Goal: Information Seeking & Learning: Compare options

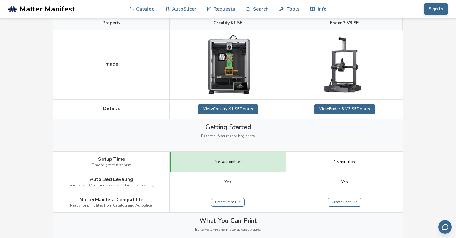
scroll to position [98, 0]
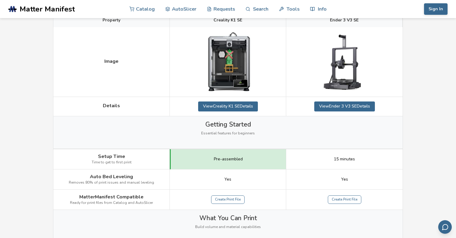
click at [229, 179] on span "Yes" at bounding box center [227, 179] width 7 height 5
click at [227, 179] on span "Yes" at bounding box center [227, 179] width 7 height 5
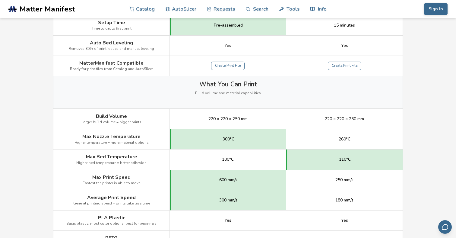
scroll to position [232, 0]
drag, startPoint x: 83, startPoint y: 63, endPoint x: 107, endPoint y: 68, distance: 25.0
click at [107, 69] on div "MatterManifest Compatible Ready for print files from Catalog and AutoSlicer" at bounding box center [111, 65] width 116 height 20
click at [107, 68] on span "Ready for print files from Catalog and AutoSlicer" at bounding box center [111, 68] width 83 height 4
click at [226, 120] on span "220 × 220 × 250 mm" at bounding box center [227, 118] width 39 height 5
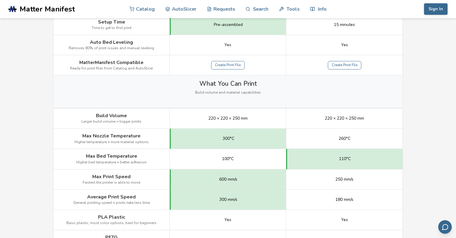
click at [226, 120] on span "220 × 220 × 250 mm" at bounding box center [227, 118] width 39 height 5
click at [246, 117] on span "220 × 220 × 250 mm" at bounding box center [227, 118] width 39 height 5
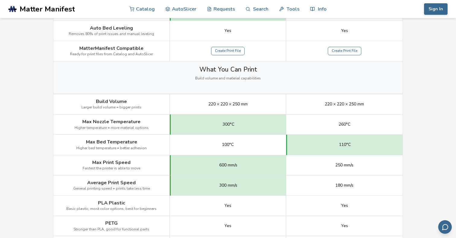
click at [221, 126] on div "300°C" at bounding box center [228, 124] width 116 height 20
click at [233, 125] on span "300°C" at bounding box center [229, 124] width 12 height 5
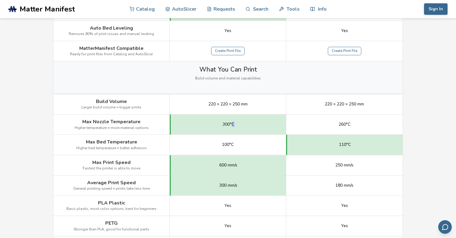
click at [233, 125] on span "300°C" at bounding box center [229, 124] width 12 height 5
click at [227, 142] on span "100°C" at bounding box center [228, 144] width 12 height 5
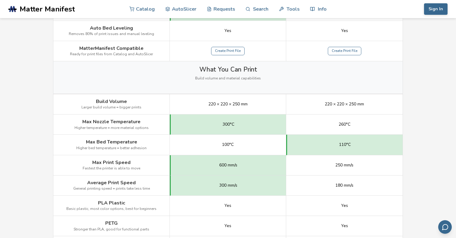
click at [227, 142] on span "100°C" at bounding box center [228, 144] width 12 height 5
click at [228, 125] on span "300°C" at bounding box center [229, 124] width 12 height 5
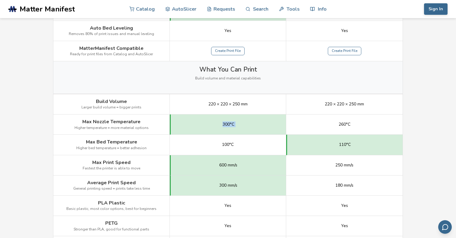
scroll to position [255, 0]
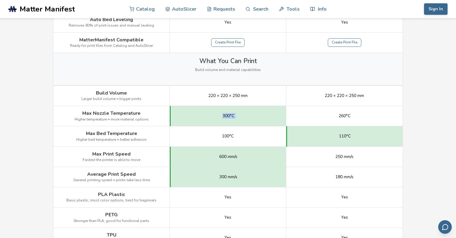
click at [227, 135] on span "100°C" at bounding box center [228, 136] width 12 height 5
click at [256, 134] on div "100°C" at bounding box center [228, 136] width 116 height 20
click at [345, 135] on span "110°C" at bounding box center [345, 136] width 12 height 5
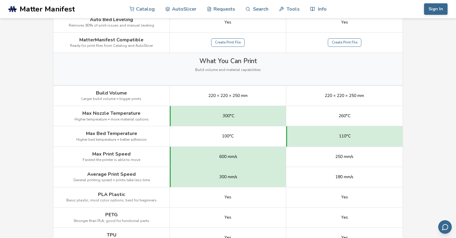
click at [345, 135] on span "110°C" at bounding box center [345, 136] width 12 height 5
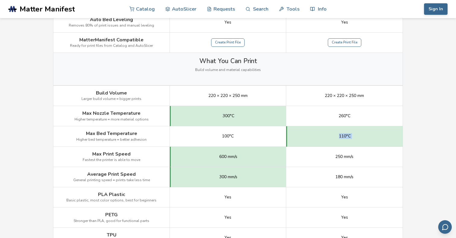
click at [229, 135] on span "100°C" at bounding box center [228, 136] width 12 height 5
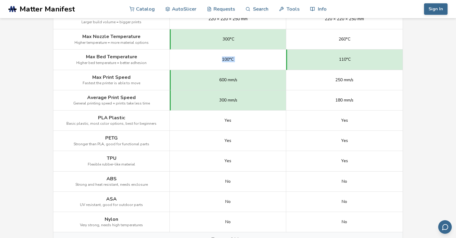
scroll to position [334, 0]
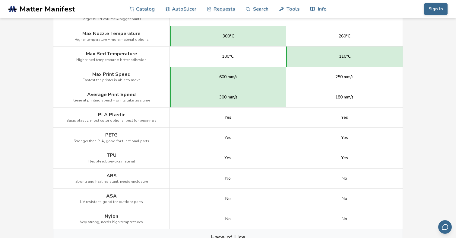
click at [229, 157] on span "Yes" at bounding box center [227, 157] width 7 height 5
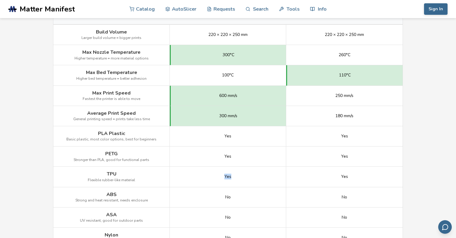
scroll to position [315, 0]
click at [220, 97] on span "600 mm/s" at bounding box center [228, 96] width 18 height 5
click at [342, 97] on span "250 mm/s" at bounding box center [344, 96] width 18 height 5
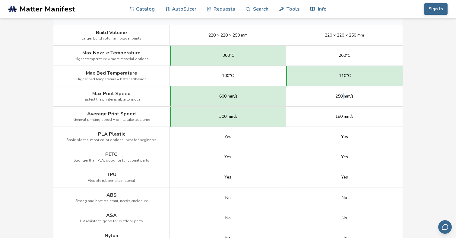
click at [342, 97] on span "250 mm/s" at bounding box center [344, 96] width 18 height 5
click at [223, 96] on span "600 mm/s" at bounding box center [228, 96] width 18 height 5
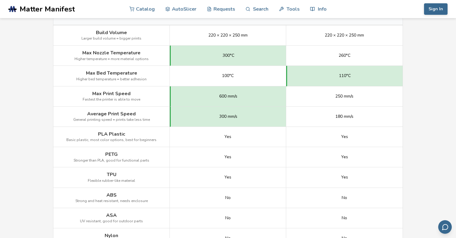
click at [223, 96] on span "600 mm/s" at bounding box center [228, 96] width 18 height 5
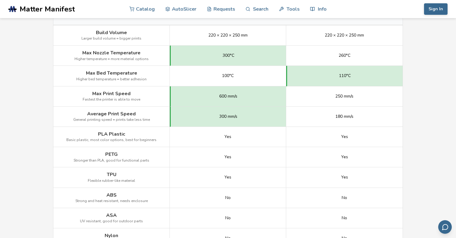
click at [223, 116] on span "300 mm/s" at bounding box center [228, 116] width 18 height 5
drag, startPoint x: 335, startPoint y: 117, endPoint x: 366, endPoint y: 116, distance: 31.1
click at [367, 116] on div "180 mm/s" at bounding box center [344, 116] width 116 height 20
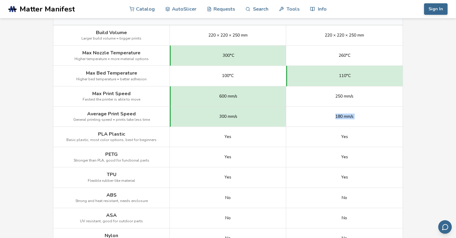
click at [366, 116] on div "180 mm/s" at bounding box center [344, 116] width 116 height 20
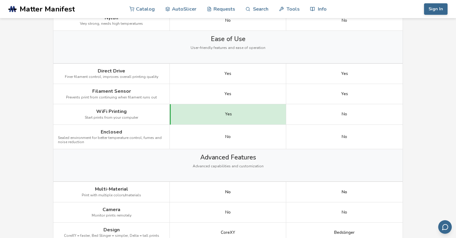
scroll to position [550, 0]
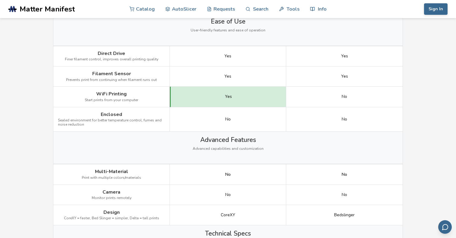
click at [230, 95] on span "Yes" at bounding box center [228, 96] width 7 height 5
click at [230, 96] on span "Yes" at bounding box center [228, 96] width 7 height 5
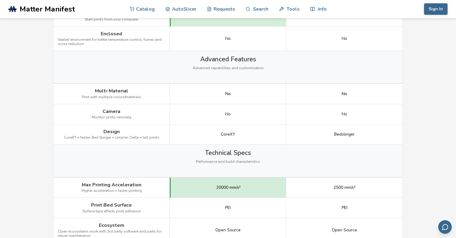
scroll to position [631, 0]
drag, startPoint x: 79, startPoint y: 137, endPoint x: 91, endPoint y: 137, distance: 11.5
click at [91, 137] on span "CoreXY = faster, Bed Slinger = simpler, Delta = tall prints" at bounding box center [111, 137] width 95 height 4
drag, startPoint x: 94, startPoint y: 137, endPoint x: 112, endPoint y: 136, distance: 18.7
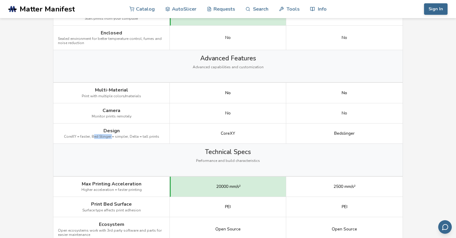
click at [113, 136] on span "CoreXY = faster, Bed Slinger = simpler, Delta = tall prints" at bounding box center [111, 137] width 95 height 4
click at [120, 135] on span "CoreXY = faster, Bed Slinger = simpler, Delta = tall prints" at bounding box center [111, 137] width 95 height 4
click at [222, 135] on span "CoreXY" at bounding box center [228, 133] width 14 height 5
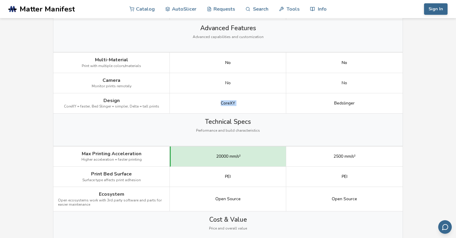
scroll to position [665, 0]
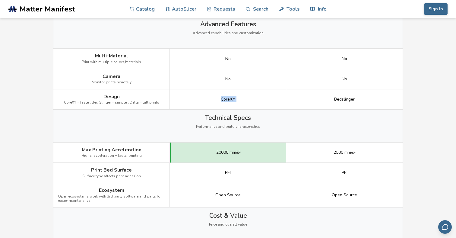
click at [219, 152] on span "20000 mm/s²" at bounding box center [228, 152] width 24 height 5
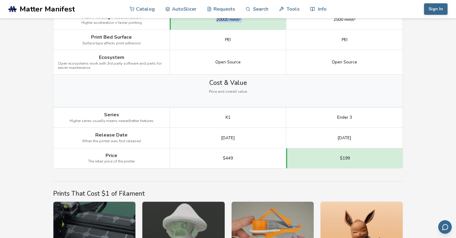
scroll to position [799, 0]
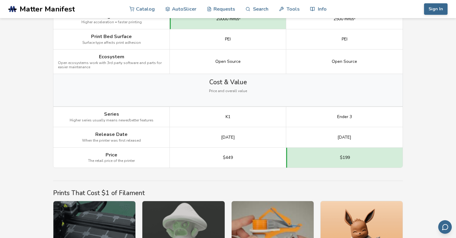
click at [228, 116] on span "K1" at bounding box center [228, 116] width 5 height 5
click at [231, 117] on div "K1" at bounding box center [228, 117] width 116 height 20
click at [230, 136] on span "[DATE]" at bounding box center [228, 137] width 14 height 5
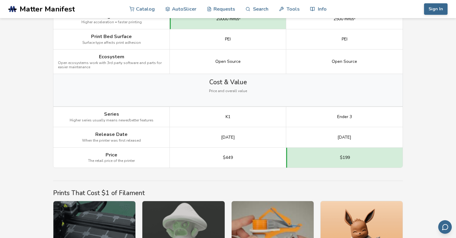
click at [230, 136] on span "[DATE]" at bounding box center [228, 137] width 14 height 5
click at [254, 141] on div "[DATE]" at bounding box center [228, 137] width 116 height 20
click at [230, 138] on span "[DATE]" at bounding box center [228, 137] width 14 height 5
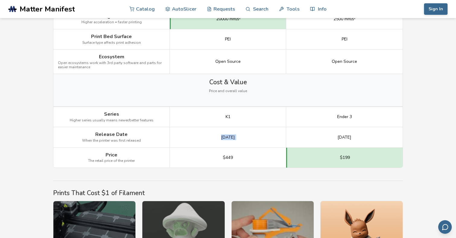
click at [230, 138] on span "[DATE]" at bounding box center [228, 137] width 14 height 5
drag, startPoint x: 222, startPoint y: 157, endPoint x: 244, endPoint y: 157, distance: 21.7
click at [244, 157] on div "$449" at bounding box center [228, 158] width 116 height 20
click at [350, 159] on div "$199" at bounding box center [344, 158] width 116 height 20
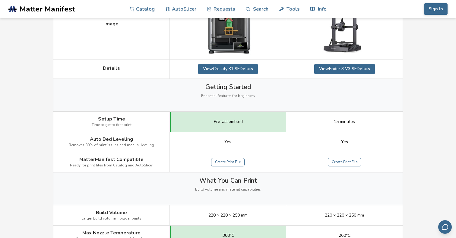
scroll to position [0, 0]
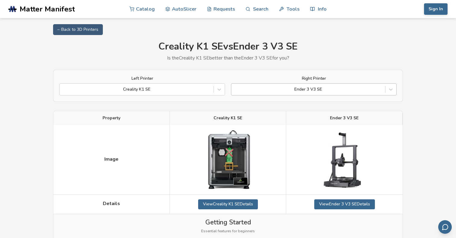
click at [288, 90] on div at bounding box center [308, 89] width 148 height 6
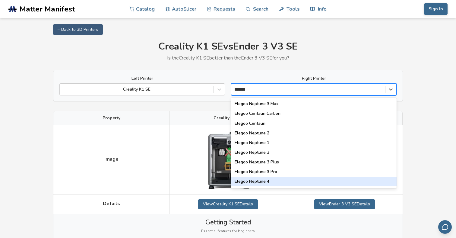
type input "******"
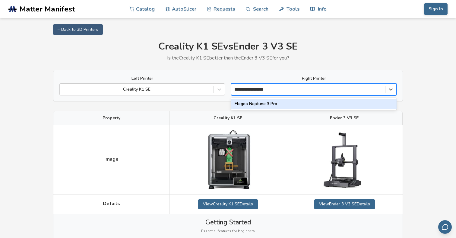
type input "**********"
click at [270, 104] on div "Elegoo Neptune 3 Pro" at bounding box center [314, 104] width 166 height 10
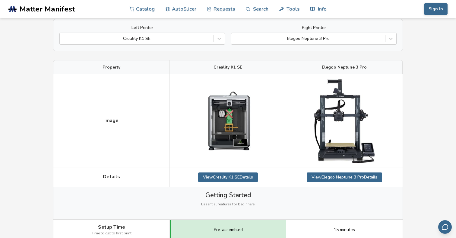
scroll to position [129, 0]
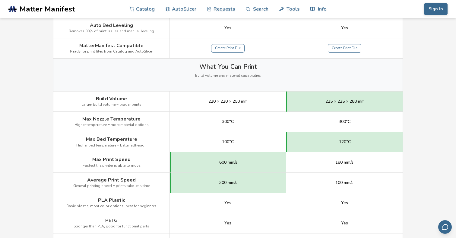
scroll to position [290, 0]
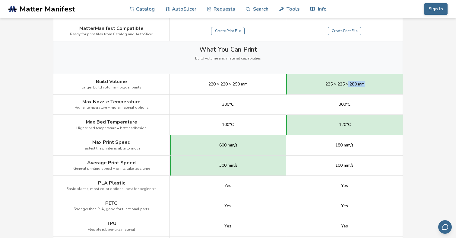
drag, startPoint x: 348, startPoint y: 84, endPoint x: 367, endPoint y: 84, distance: 19.0
click at [367, 84] on div "225 × 225 × 280 mm" at bounding box center [344, 84] width 116 height 20
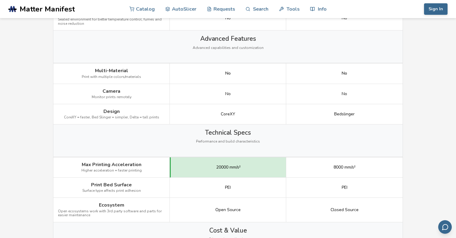
scroll to position [675, 0]
click at [342, 111] on span "Bedslinger" at bounding box center [344, 113] width 21 height 5
click at [342, 119] on div "Bedslinger" at bounding box center [344, 113] width 116 height 20
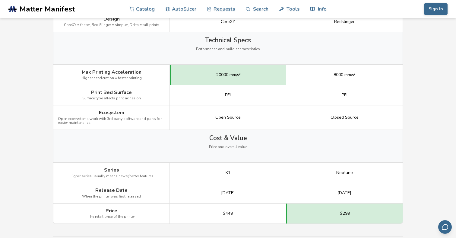
scroll to position [767, 0]
click at [338, 116] on span "Closed Source" at bounding box center [345, 116] width 28 height 5
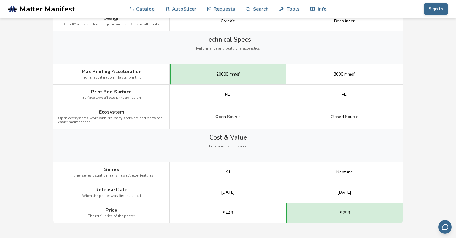
click at [338, 116] on span "Closed Source" at bounding box center [345, 116] width 28 height 5
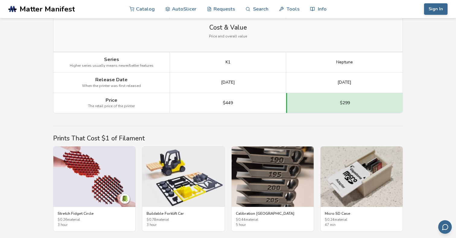
scroll to position [893, 0]
